Goal: Book appointment/travel/reservation

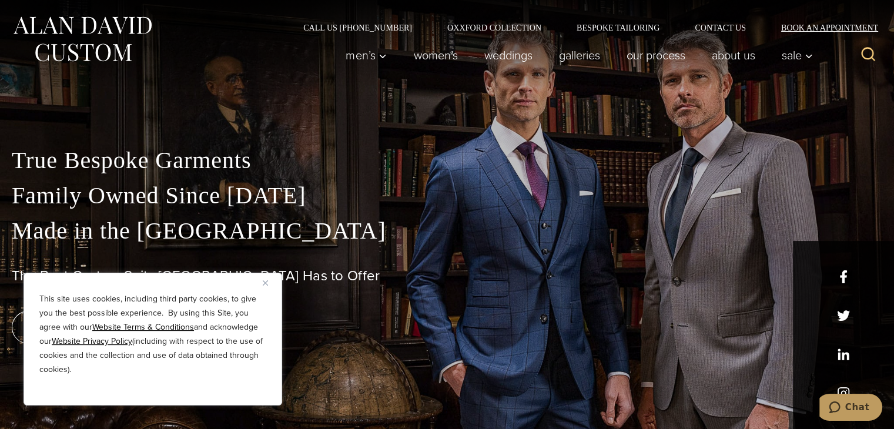
click at [820, 22] on div "Call Us (212) 227-4040 Oxxford Collection Bespoke Tailoring Contact Us Book an …" at bounding box center [447, 16] width 894 height 32
click at [813, 28] on link "Book an Appointment" at bounding box center [822, 28] width 119 height 8
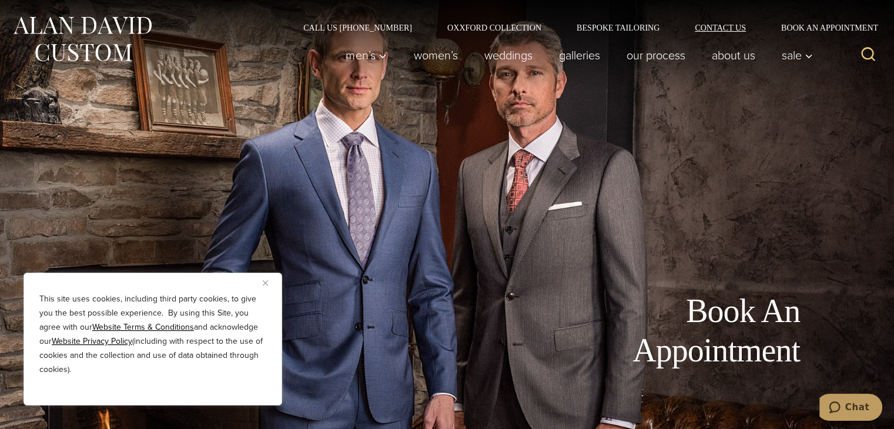
click at [722, 22] on div "Call Us (212) 227-4040 Oxxford Collection Bespoke Tailoring Contact Us Book an …" at bounding box center [447, 16] width 894 height 32
click at [719, 29] on link "Contact Us" at bounding box center [720, 28] width 86 height 8
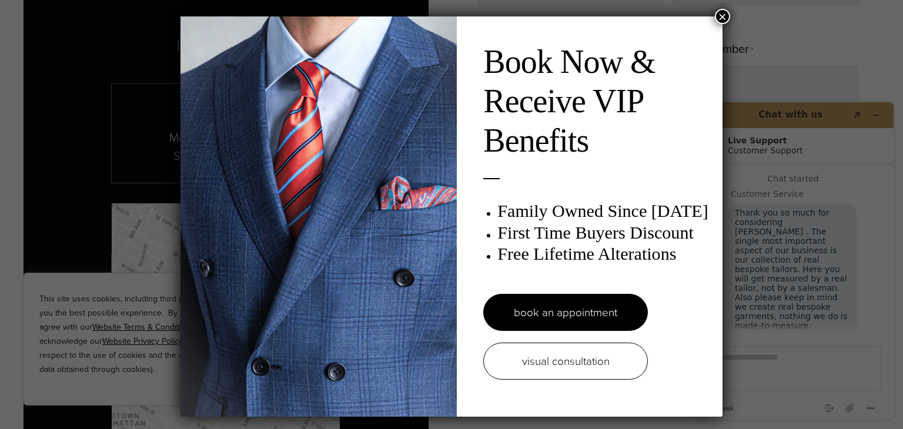
click at [717, 15] on button "×" at bounding box center [722, 16] width 15 height 15
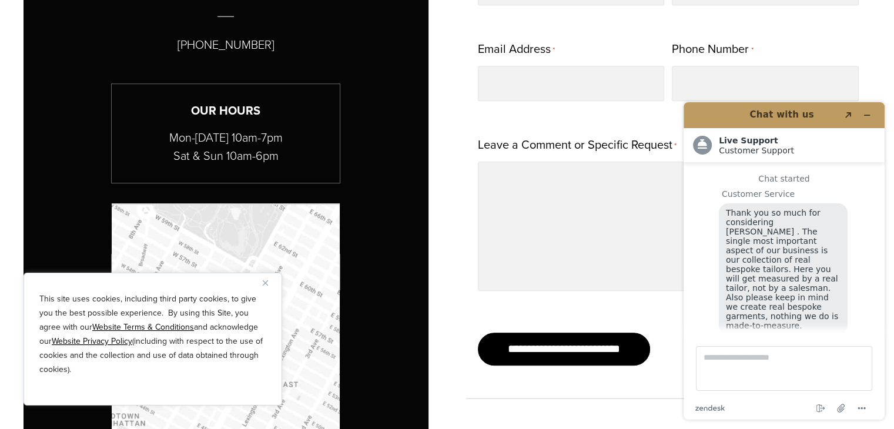
scroll to position [14, 0]
